Goal: Find specific page/section: Find specific page/section

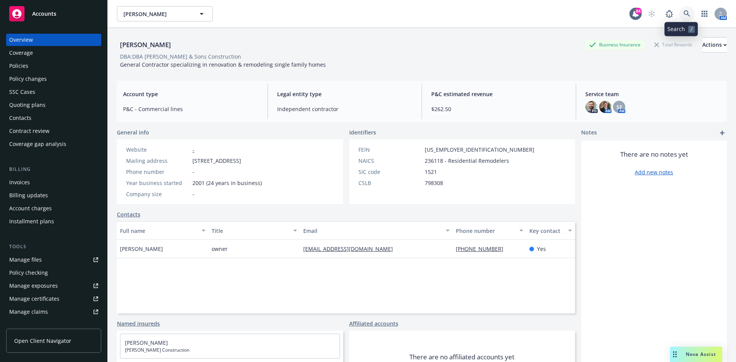
click at [685, 15] on link at bounding box center [686, 13] width 15 height 15
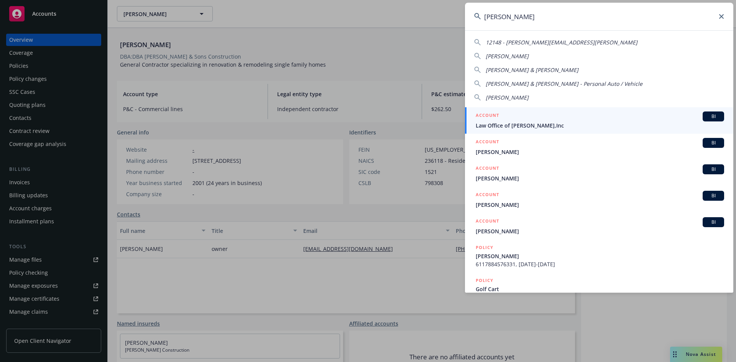
drag, startPoint x: 510, startPoint y: 13, endPoint x: 466, endPoint y: 17, distance: 43.5
click at [466, 17] on input "[PERSON_NAME]" at bounding box center [599, 17] width 268 height 28
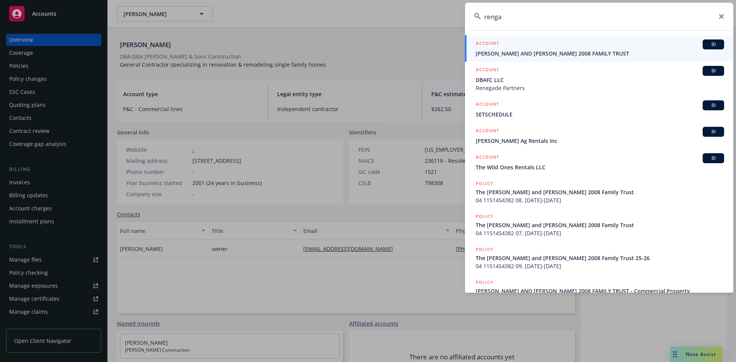
type input "renga"
click at [491, 43] on h5 "ACCOUNT" at bounding box center [486, 43] width 23 height 9
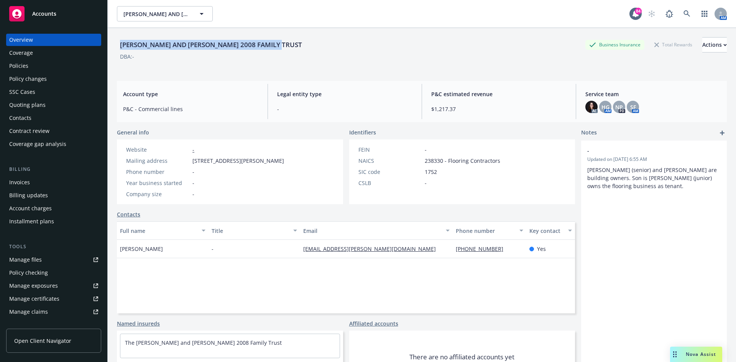
drag, startPoint x: 285, startPoint y: 44, endPoint x: 116, endPoint y: 46, distance: 169.7
click at [116, 46] on div "[PERSON_NAME] AND [PERSON_NAME] 2008 FAMILY TRUST Business Insurance Total Rewa…" at bounding box center [422, 209] width 628 height 362
copy div "[PERSON_NAME] AND [PERSON_NAME] 2008 FAMILY TRUST"
click at [683, 12] on icon at bounding box center [686, 13] width 7 height 7
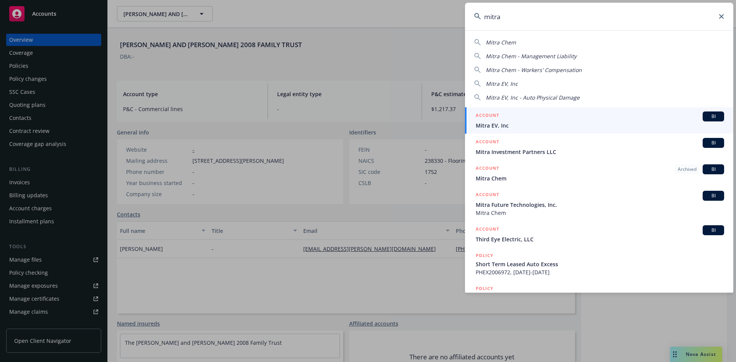
click at [529, 16] on input "mitra" at bounding box center [599, 17] width 268 height 28
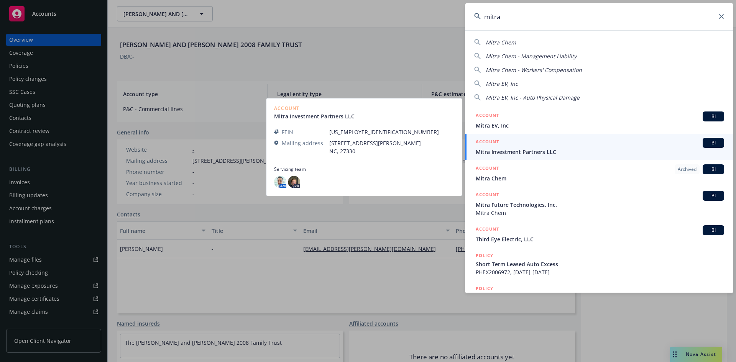
type input "mitra"
click at [490, 137] on link "ACCOUNT BI Mitra Investment Partners LLC" at bounding box center [599, 147] width 268 height 26
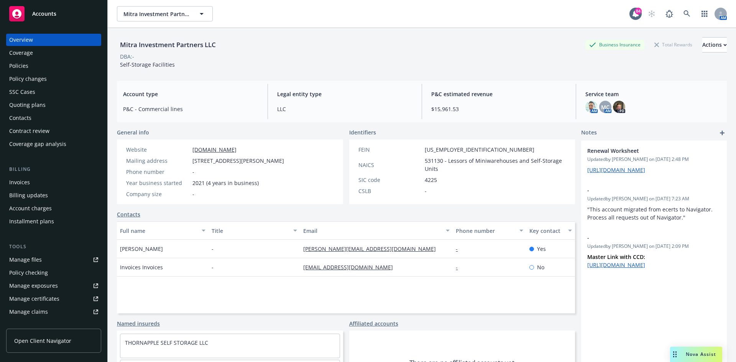
click at [39, 181] on div "Invoices" at bounding box center [53, 182] width 89 height 12
